Goal: Find contact information: Obtain details needed to contact an individual or organization

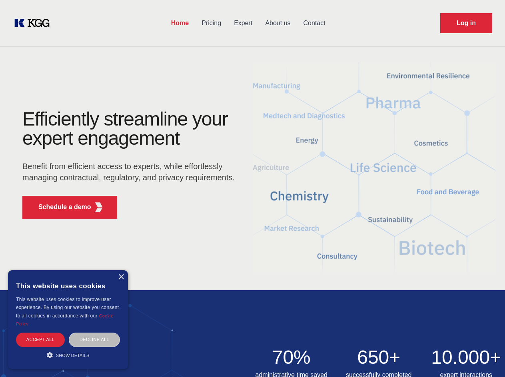
click at [252, 188] on div "Efficiently streamline your expert engagement Benefit from efficient access to …" at bounding box center [131, 168] width 243 height 116
click at [60, 207] on p "Schedule a demo" at bounding box center [64, 207] width 53 height 10
click at [121, 277] on div "× This website uses cookies This website uses cookies to improve user experienc…" at bounding box center [68, 319] width 120 height 99
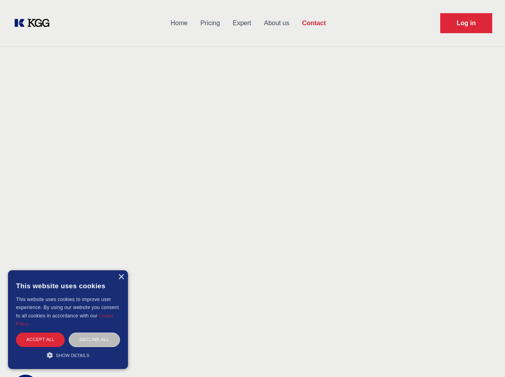
click at [40, 340] on div "Accept all" at bounding box center [40, 340] width 49 height 14
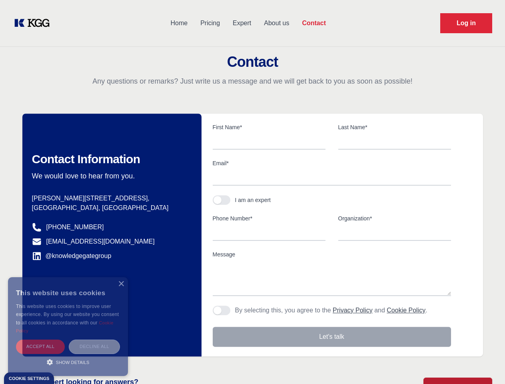
click at [94, 340] on div "Contact Information We would love to hear from you. Postal address [PERSON_NAME…" at bounding box center [111, 235] width 179 height 243
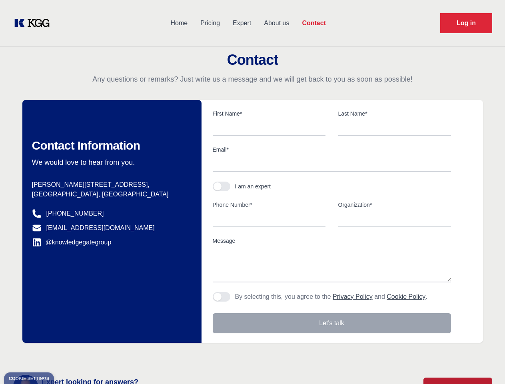
click at [68, 355] on main "Contact Any questions or remarks? Just write us a message and we will get back …" at bounding box center [252, 208] width 505 height 416
